Goal: Navigation & Orientation: Find specific page/section

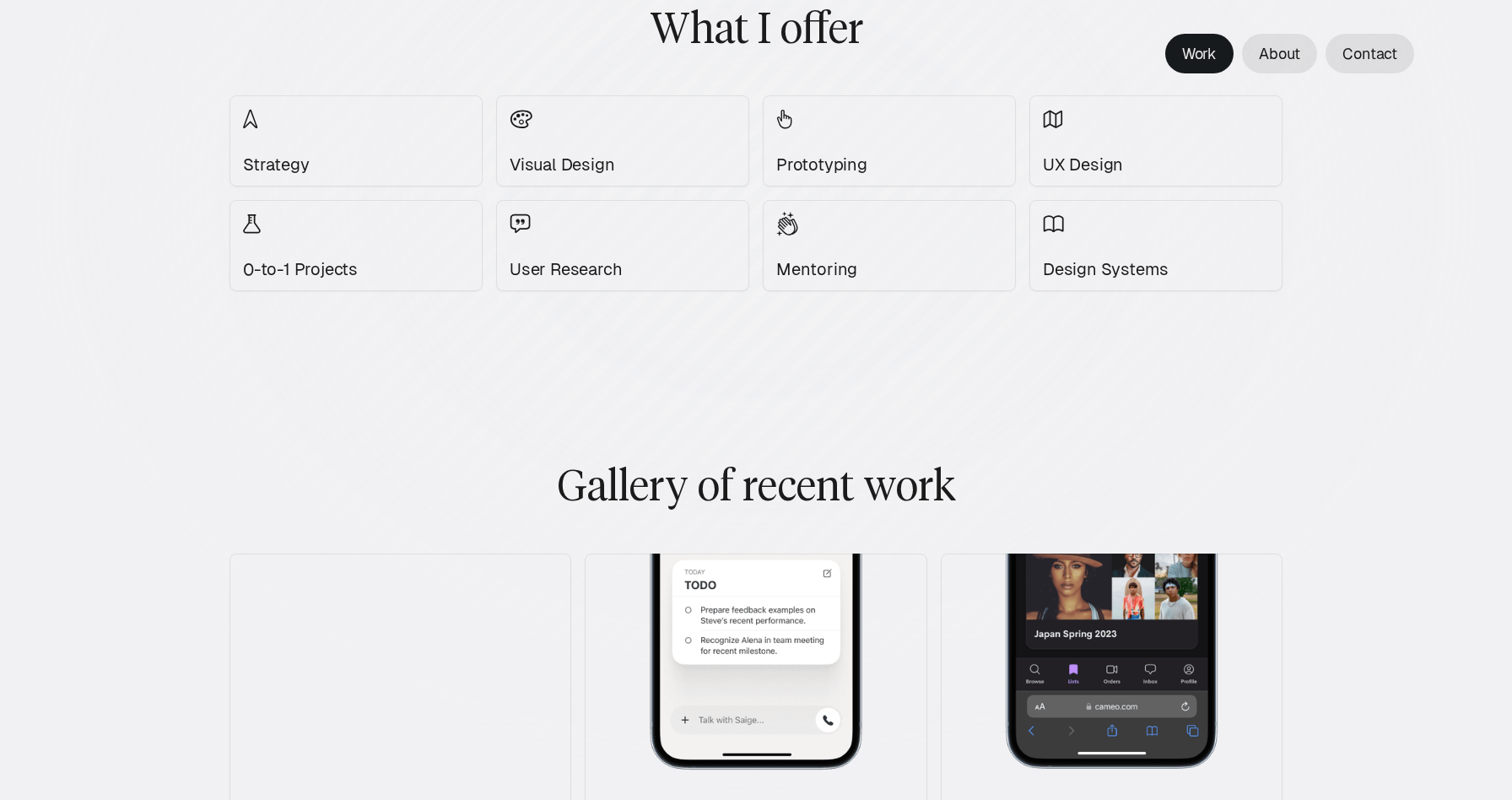
scroll to position [1690, 0]
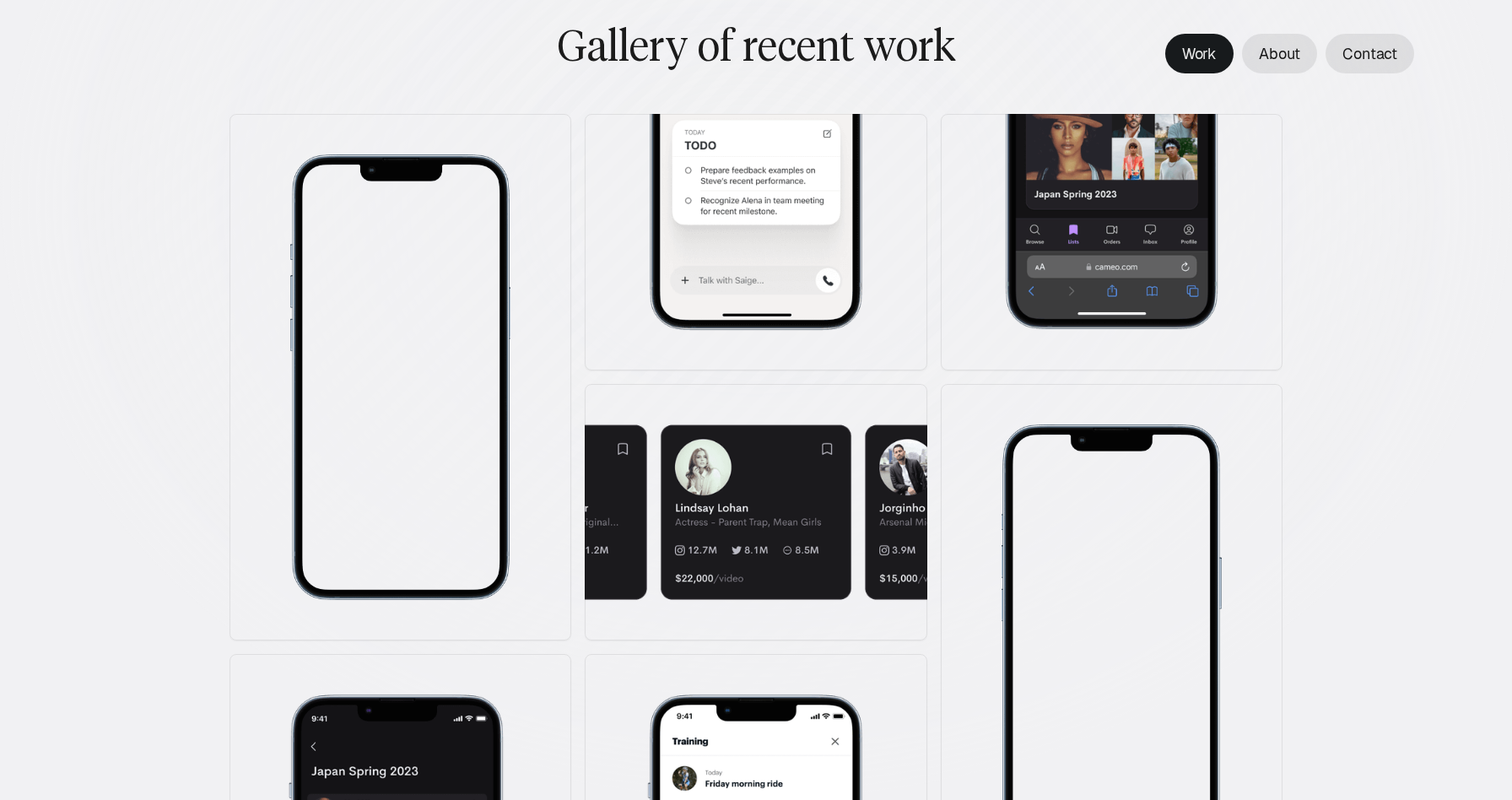
click at [454, 354] on img at bounding box center [401, 377] width 222 height 446
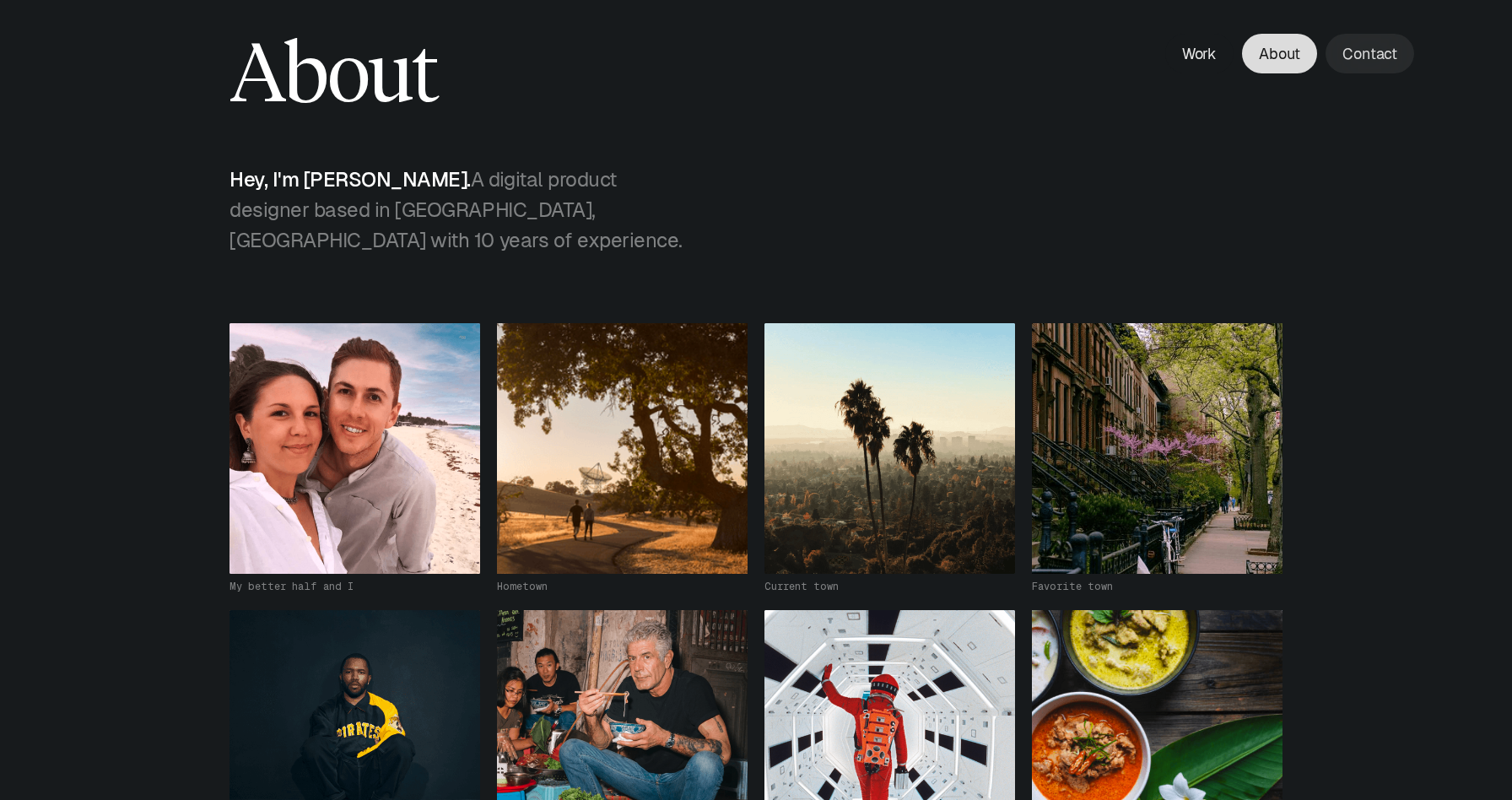
scroll to position [0, 0]
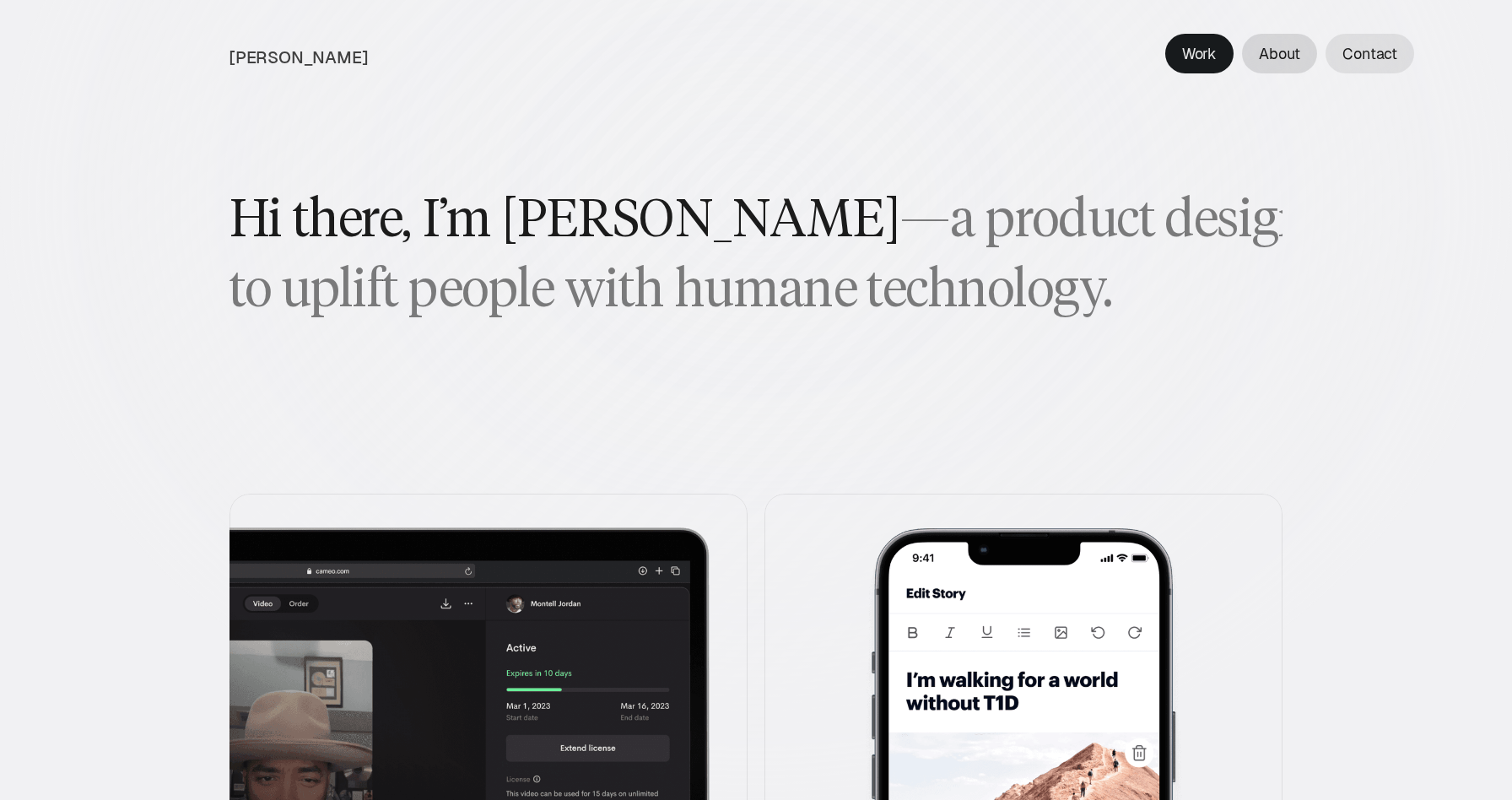
click at [1269, 55] on p "About" at bounding box center [1280, 54] width 41 height 23
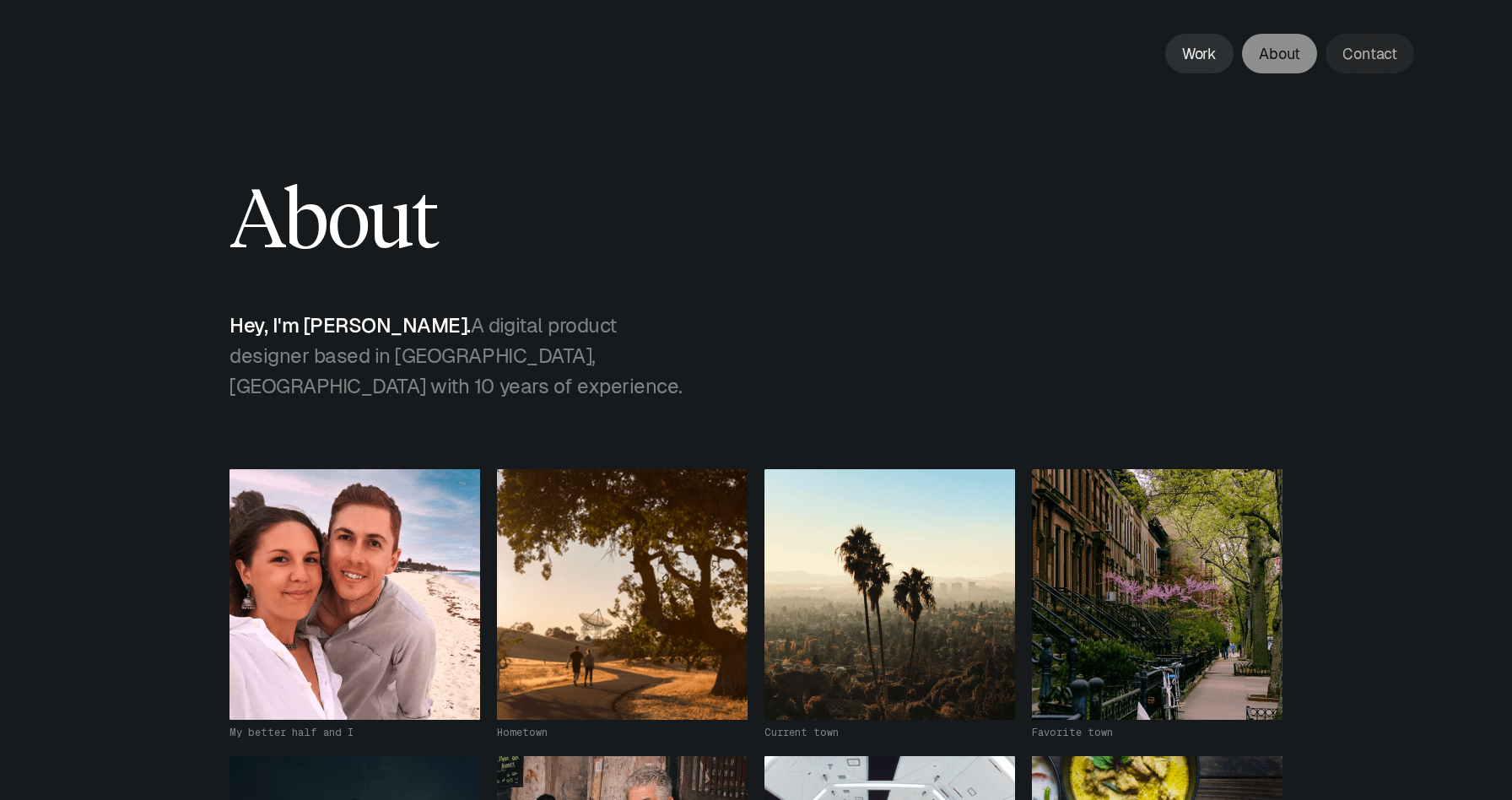
click at [1207, 52] on p "Work" at bounding box center [1199, 54] width 35 height 23
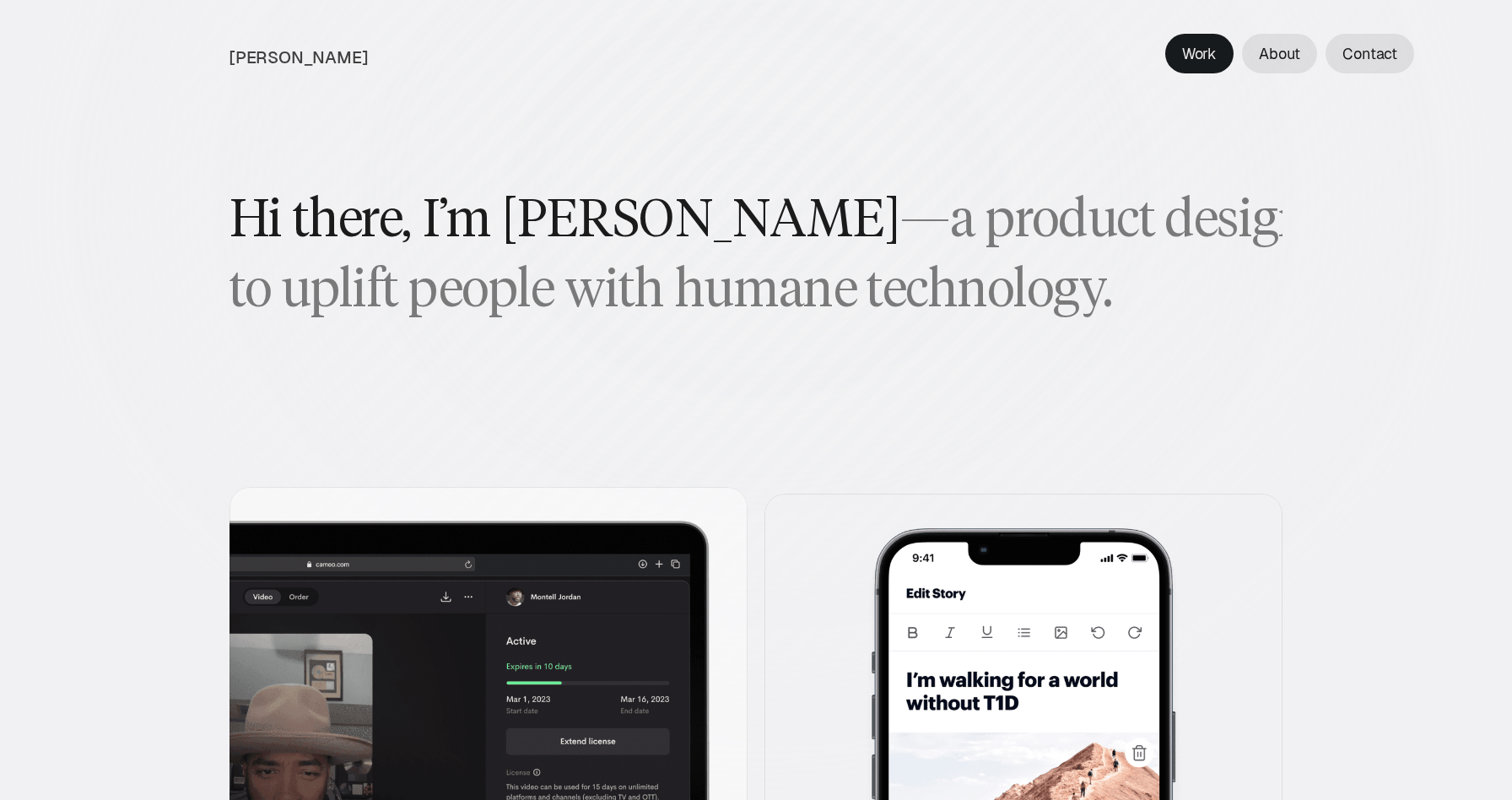
scroll to position [400, 0]
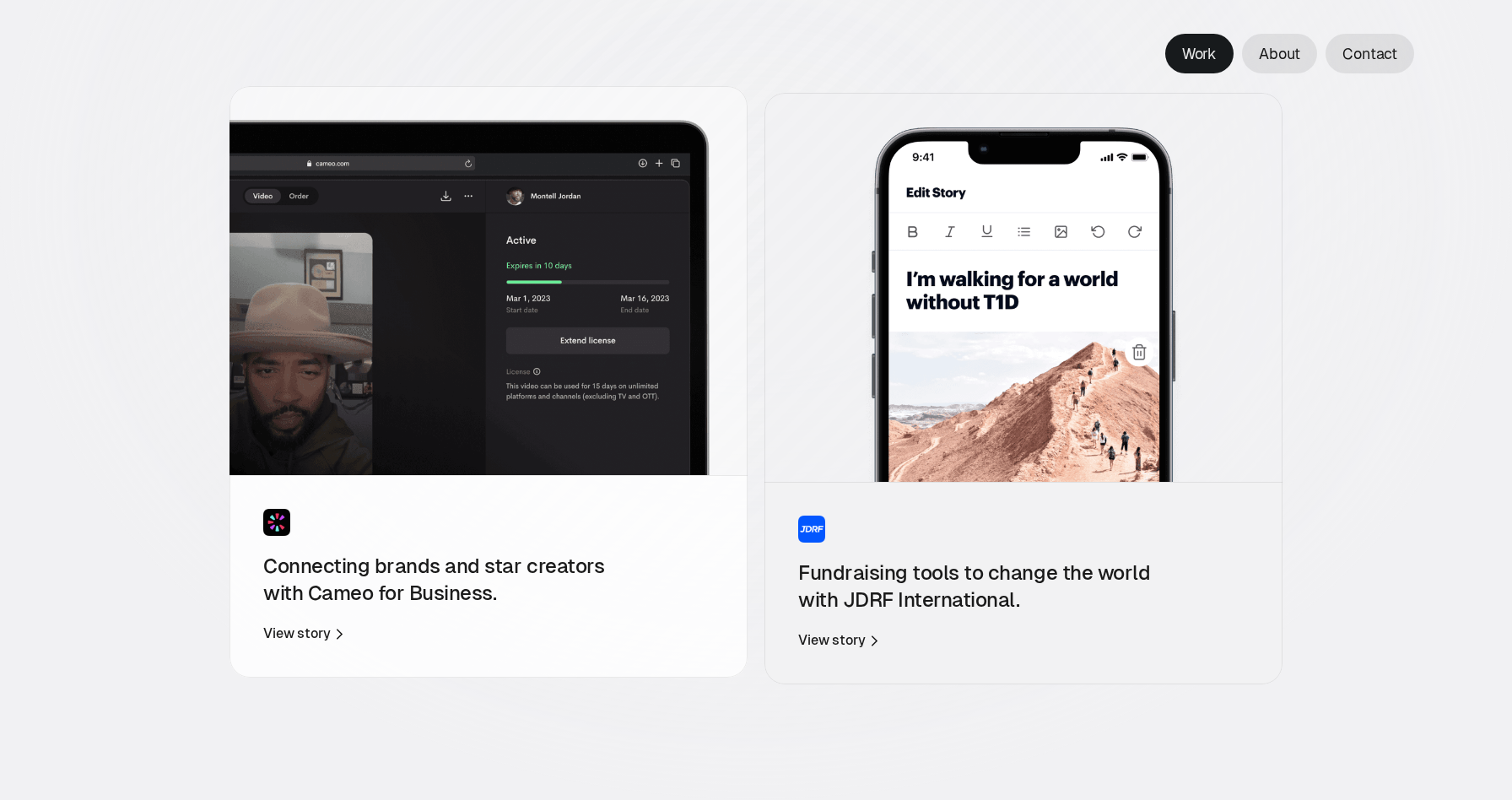
click at [523, 371] on img at bounding box center [489, 280] width 518 height 389
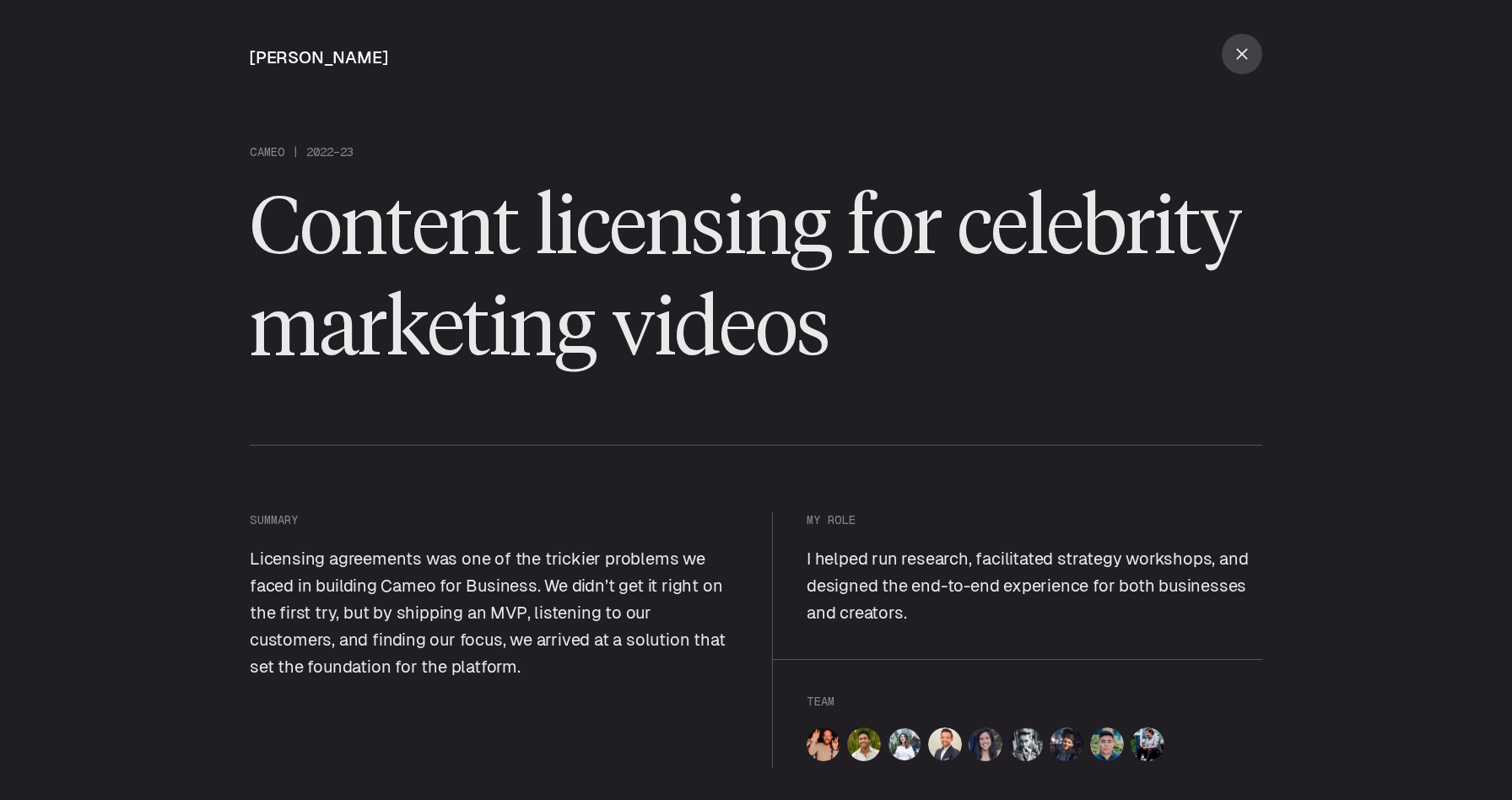
click at [1250, 50] on link at bounding box center [1241, 54] width 41 height 41
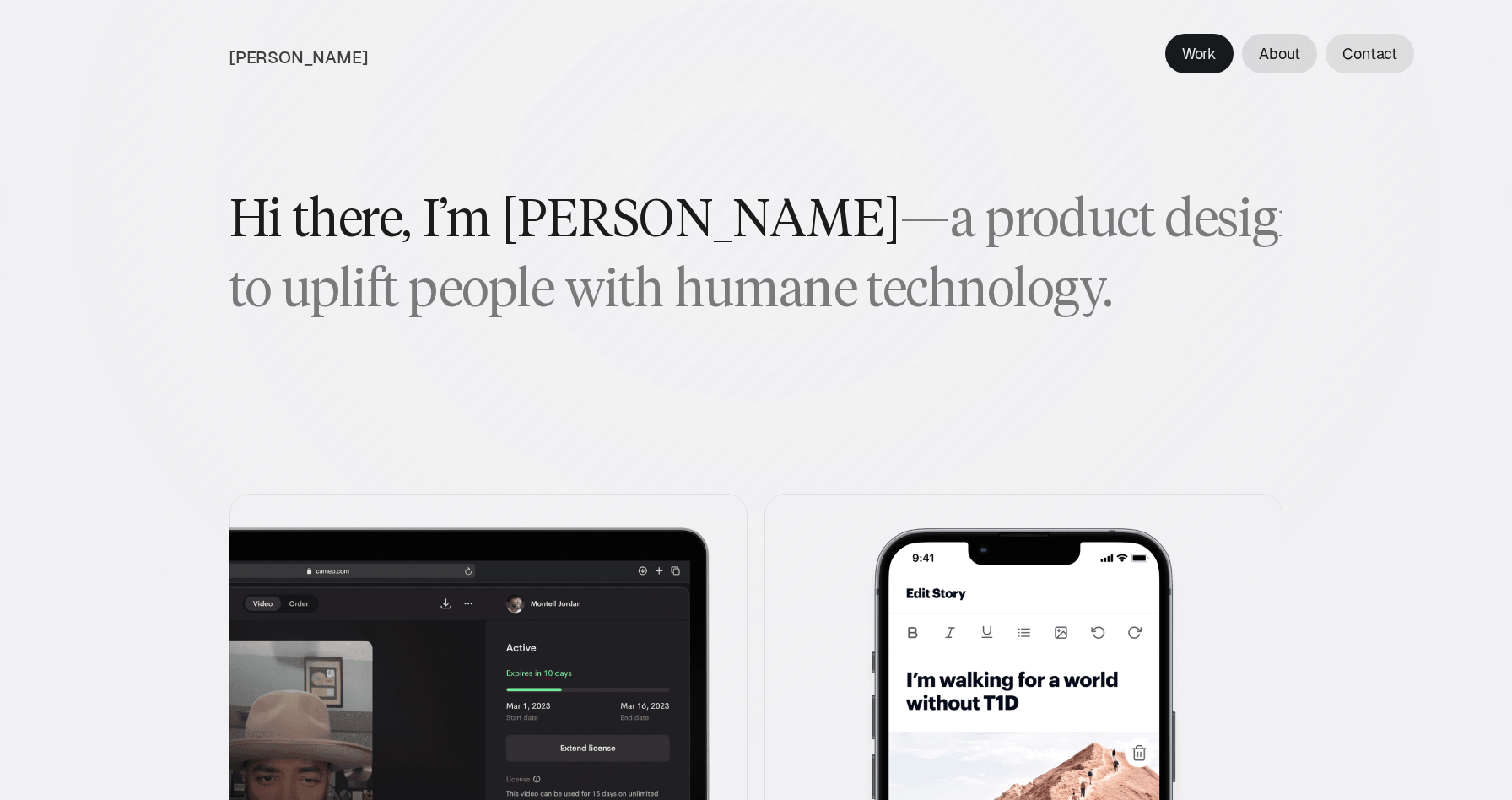
scroll to position [34, 0]
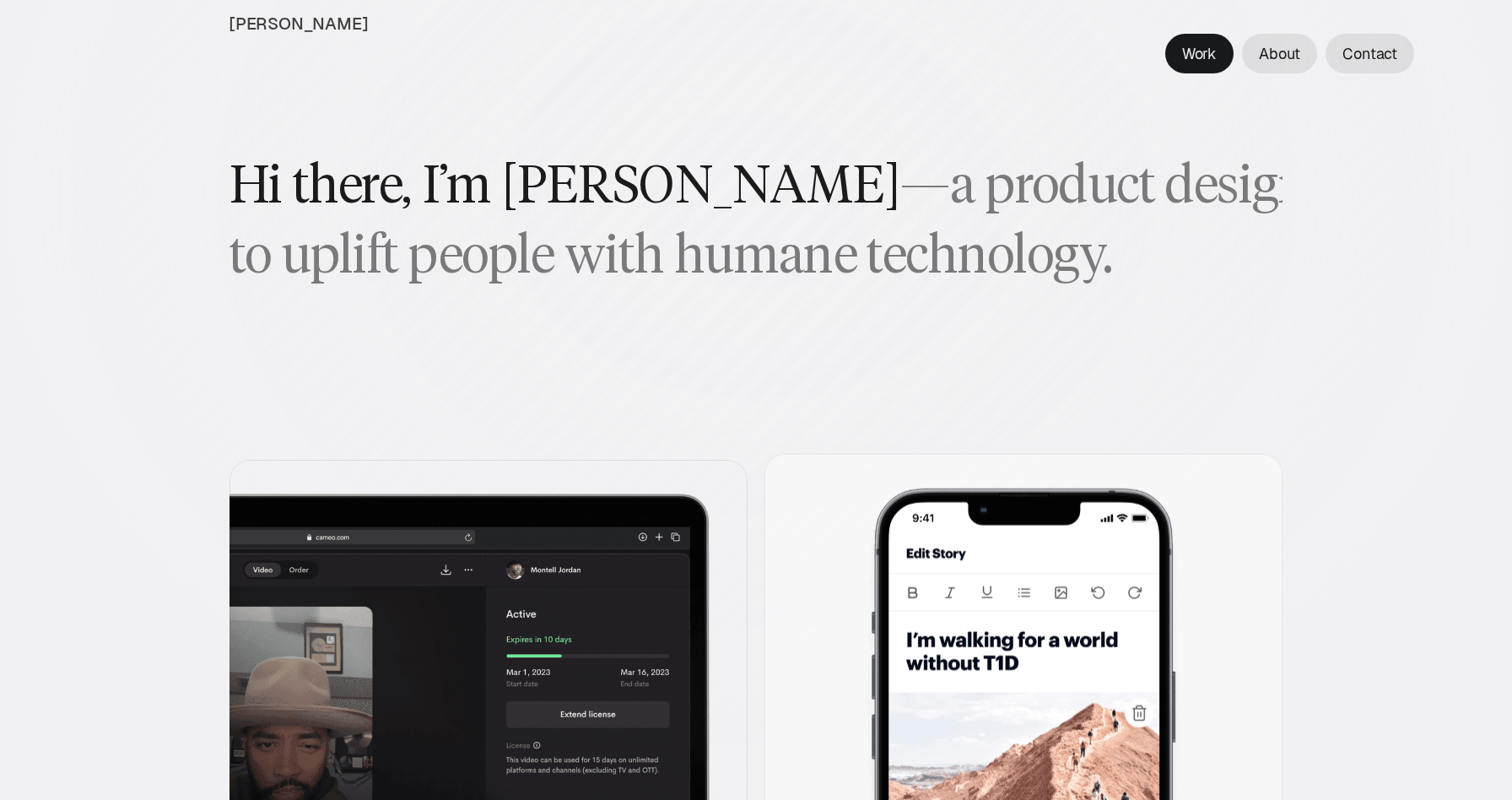
click at [946, 654] on img at bounding box center [1024, 647] width 518 height 389
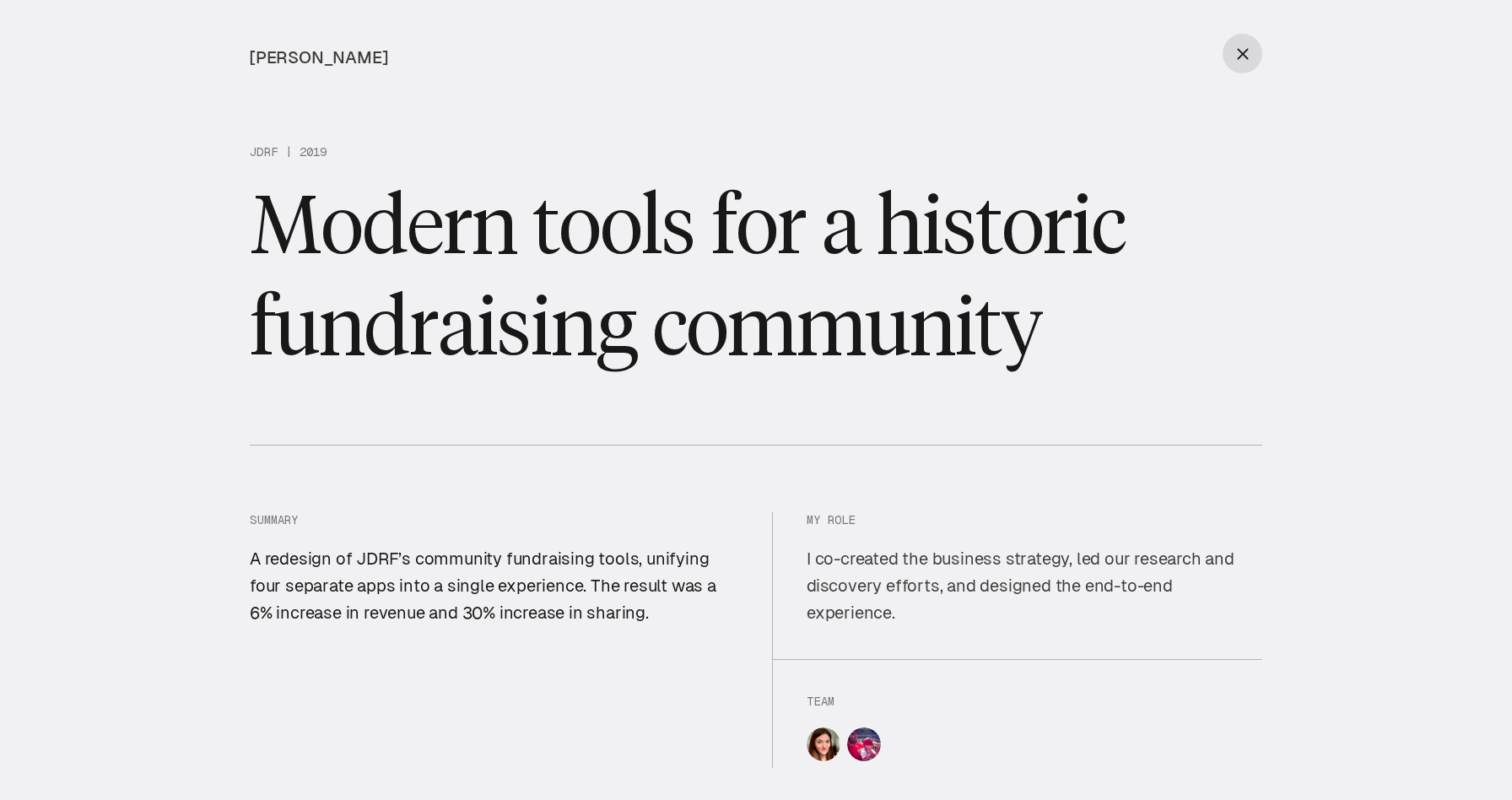
click at [1247, 34] on div at bounding box center [1242, 54] width 40 height 40
click at [1244, 57] on icon at bounding box center [1243, 54] width 17 height 17
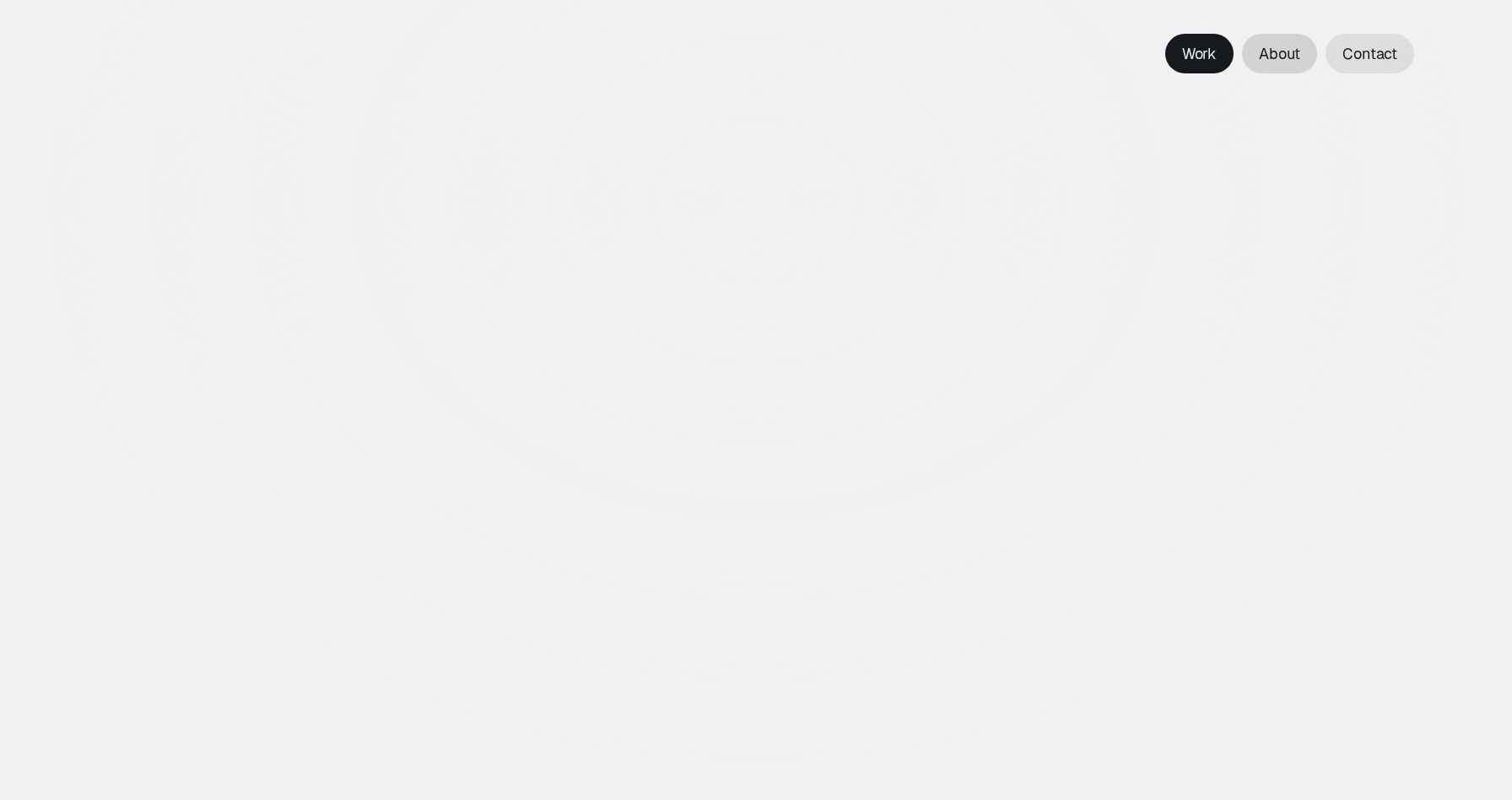
scroll to position [34, 0]
